Goal: Information Seeking & Learning: Find specific page/section

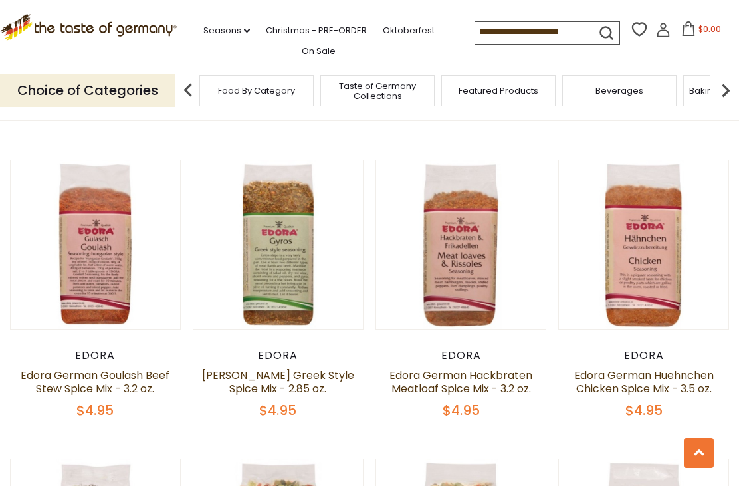
scroll to position [672, 0]
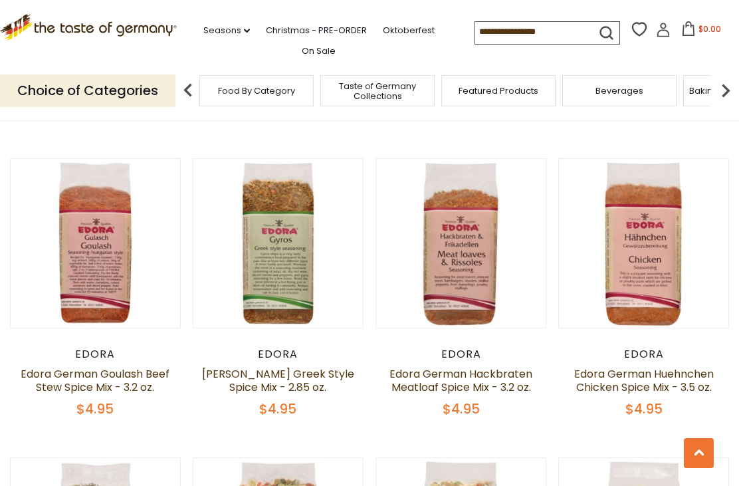
click at [479, 379] on link "Edora German Hackbraten Meatloaf Spice Mix - 3.2 oz." at bounding box center [460, 380] width 143 height 29
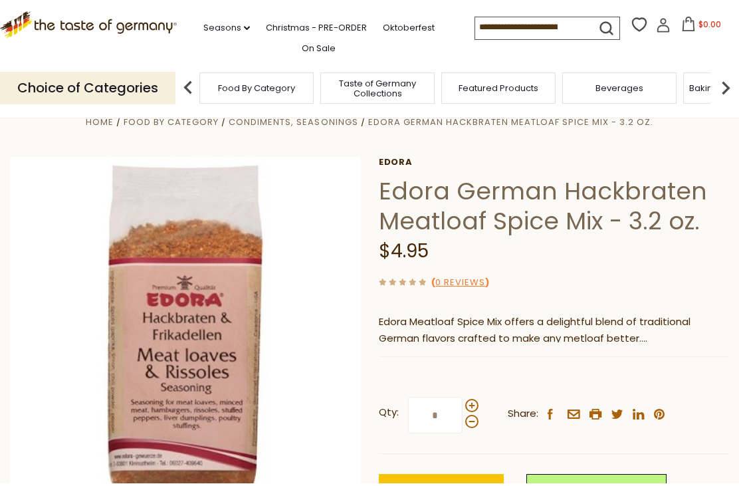
scroll to position [29, 0]
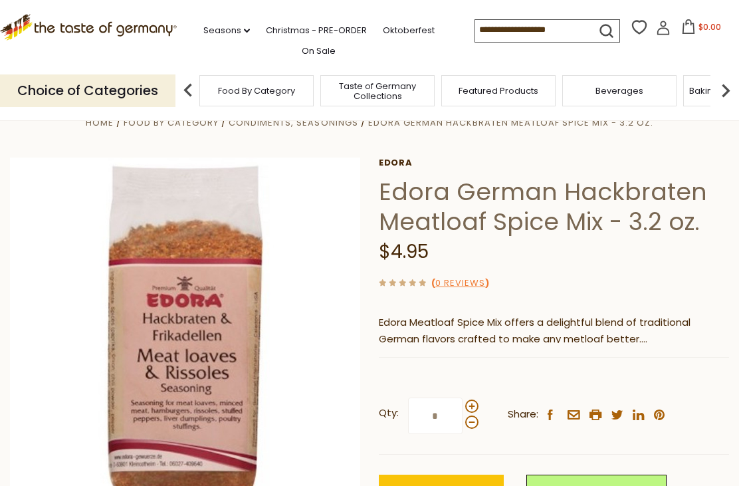
click at [520, 328] on p "Edora Meatloaf Spice Mix offers a delightful blend of traditional German flavor…" at bounding box center [554, 330] width 350 height 33
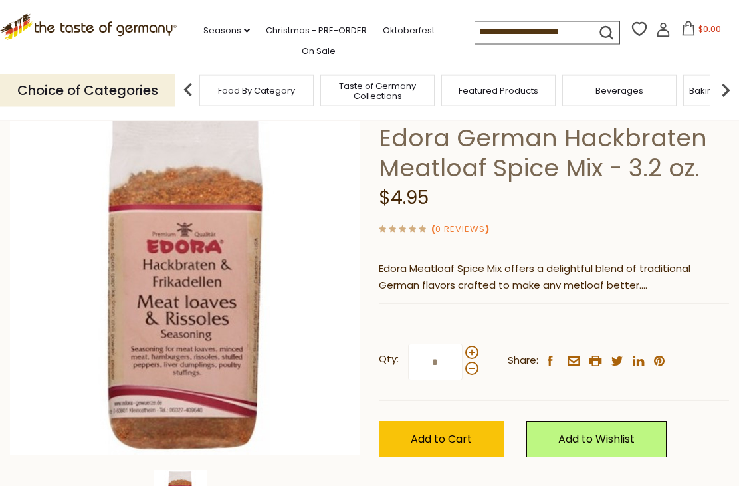
scroll to position [0, 0]
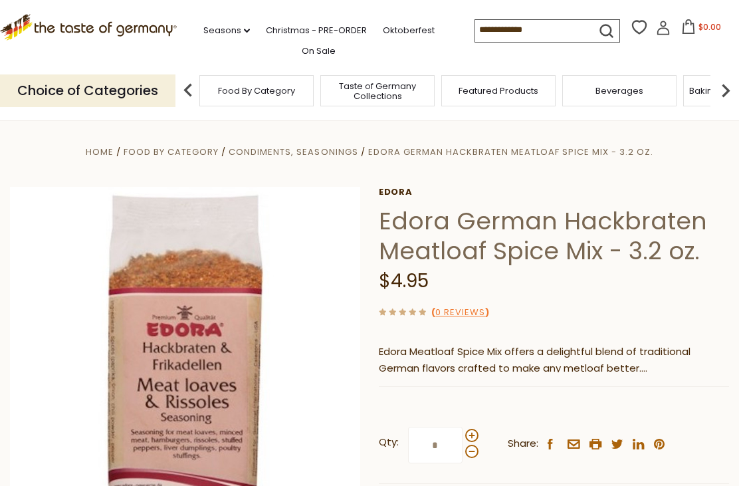
click at [735, 84] on img at bounding box center [725, 90] width 27 height 27
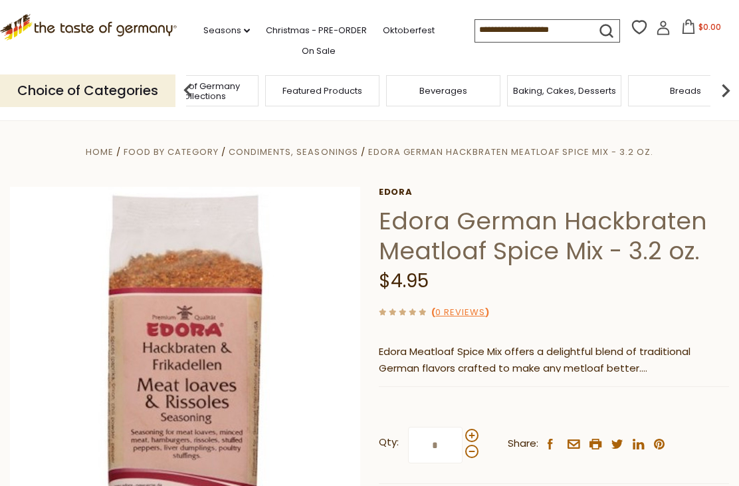
click at [722, 87] on img at bounding box center [725, 90] width 27 height 27
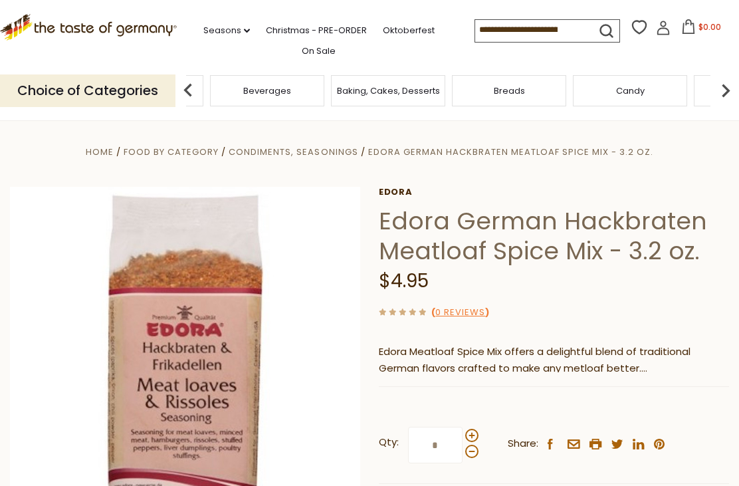
click at [728, 84] on img at bounding box center [725, 90] width 27 height 27
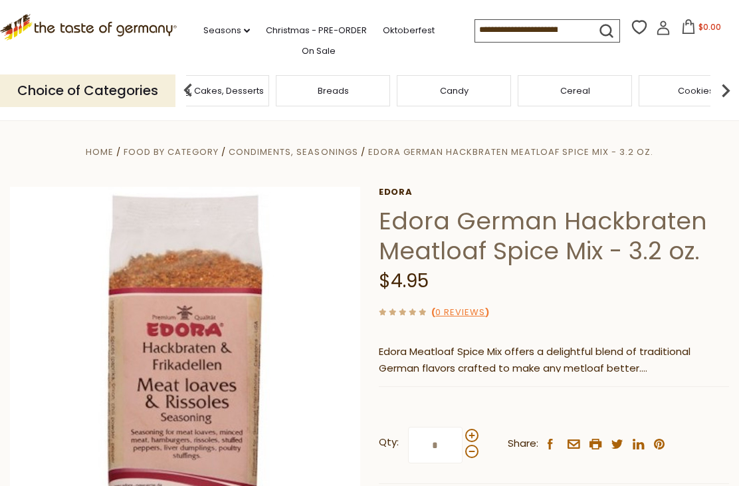
click at [732, 83] on img at bounding box center [725, 90] width 27 height 27
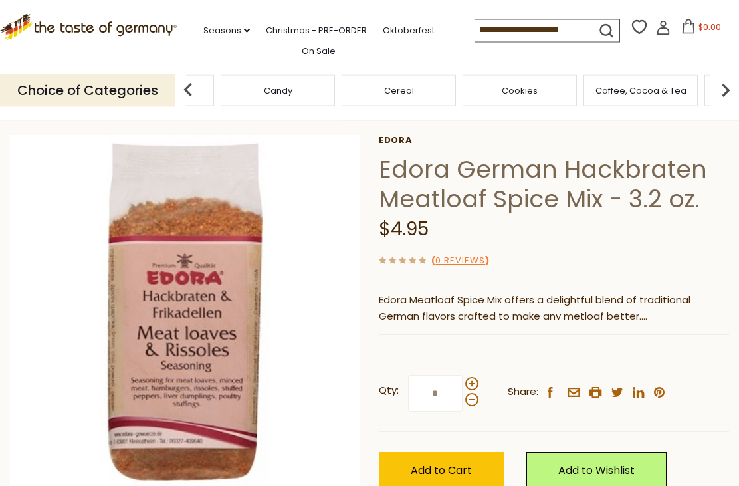
scroll to position [52, 0]
click at [214, 402] on img at bounding box center [185, 309] width 351 height 351
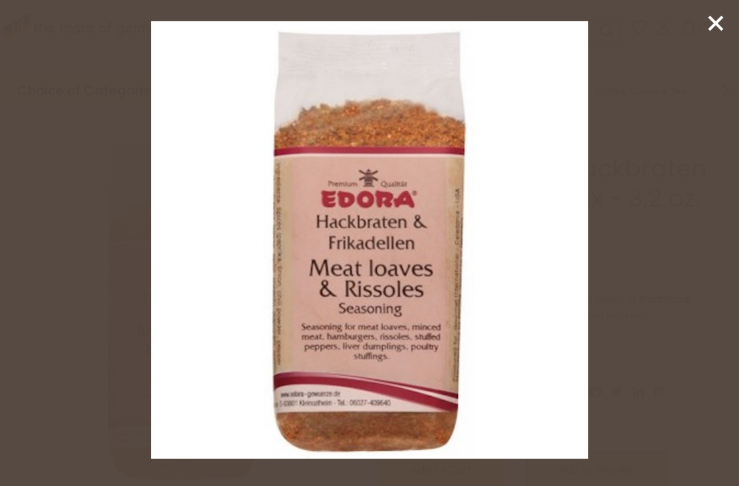
click at [709, 22] on icon at bounding box center [716, 23] width 20 height 20
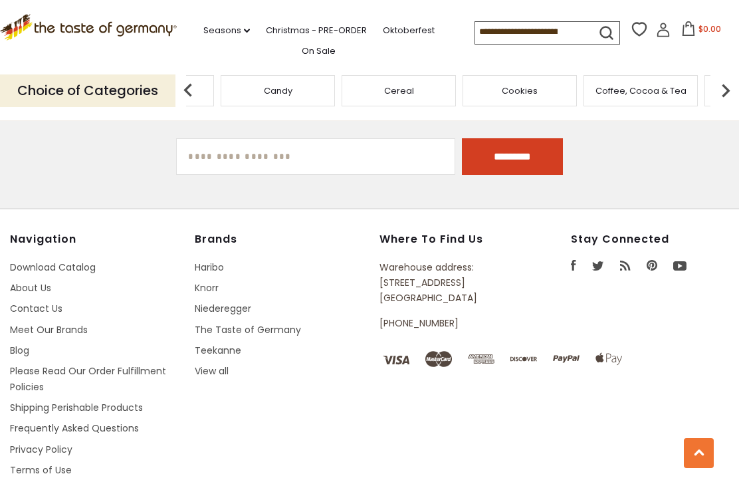
scroll to position [1727, 0]
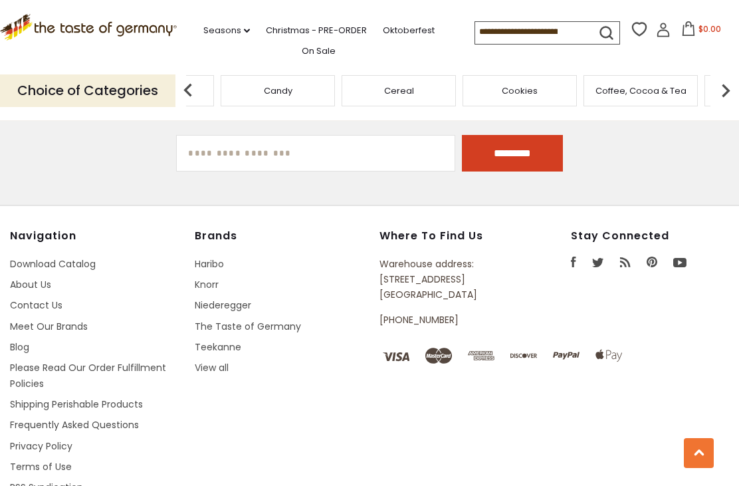
click at [122, 418] on link "Frequently Asked Questions" at bounding box center [74, 424] width 129 height 13
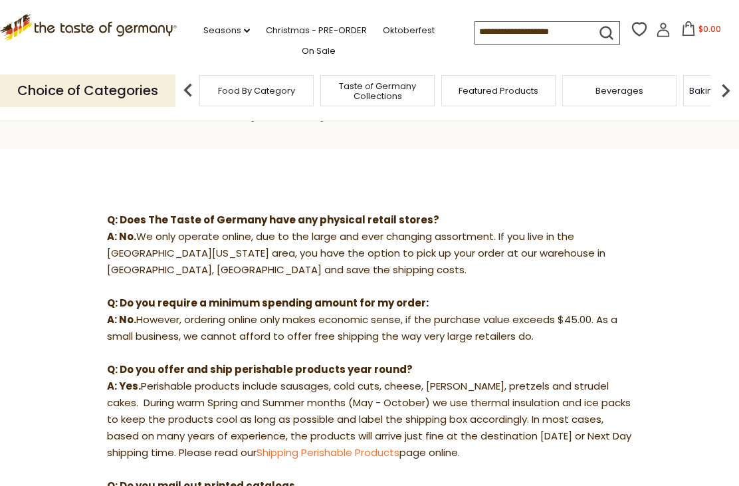
scroll to position [82, 0]
